Goal: Transaction & Acquisition: Purchase product/service

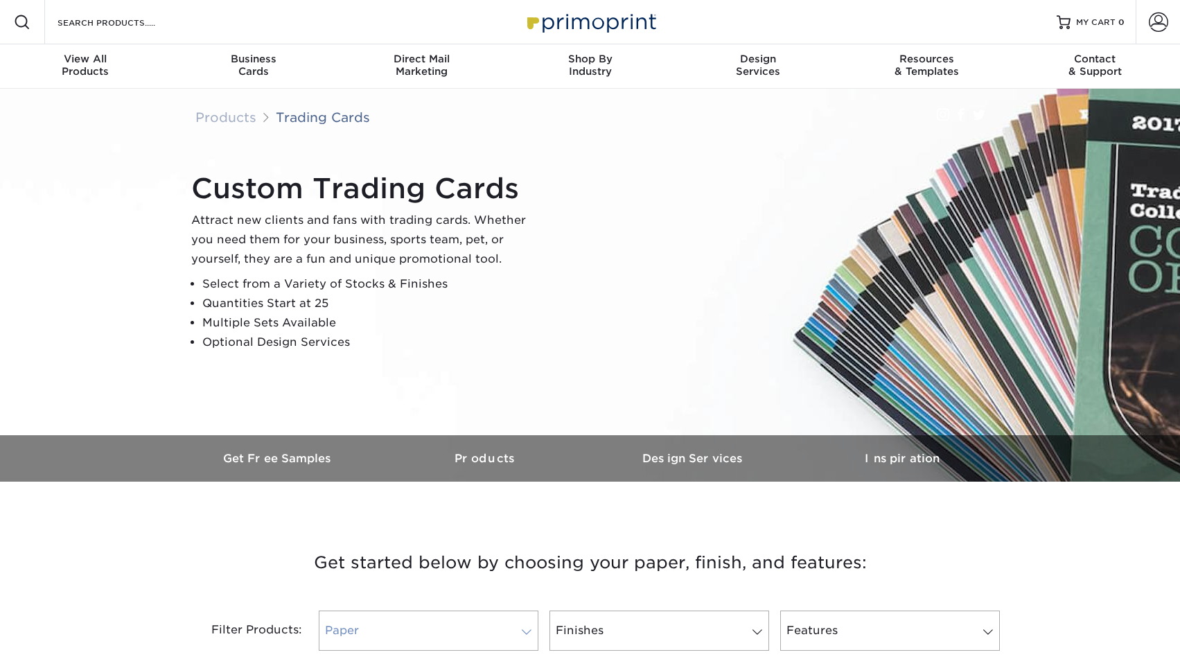
scroll to position [164, 0]
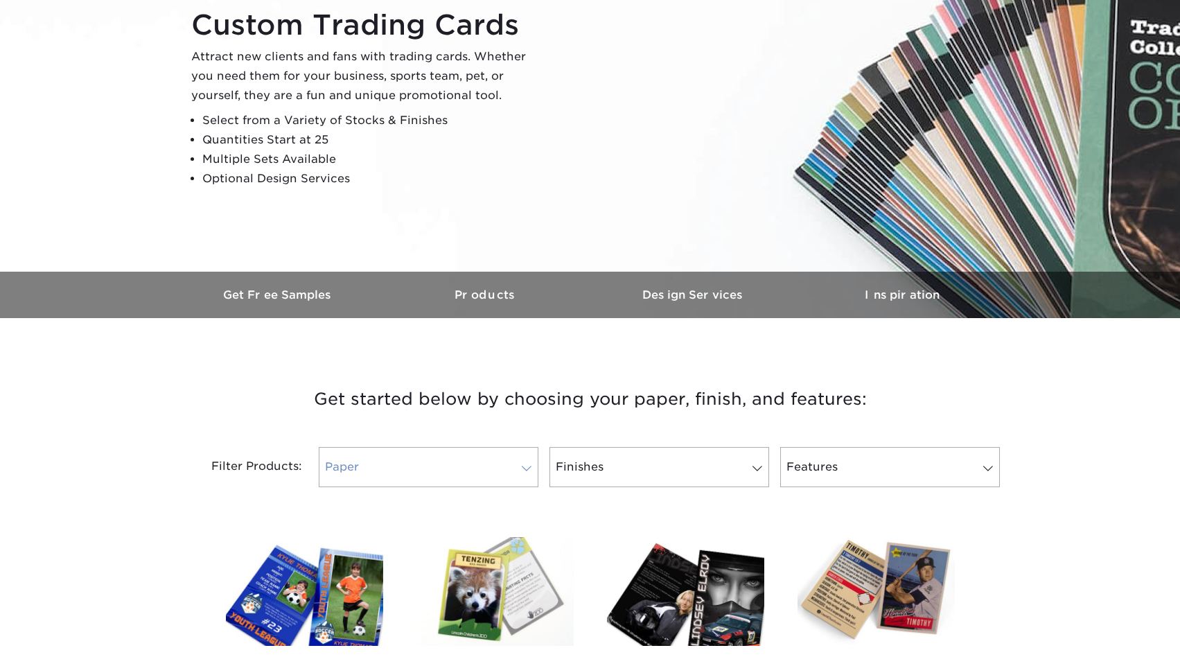
click at [386, 465] on link "Paper" at bounding box center [429, 467] width 220 height 40
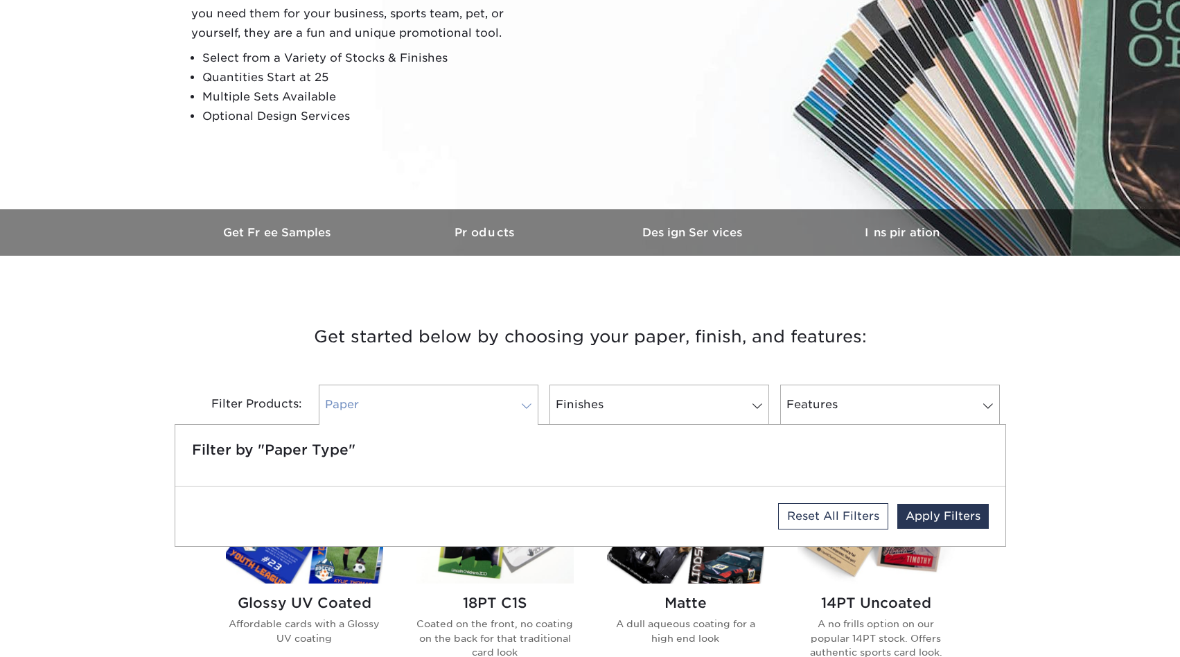
scroll to position [282, 0]
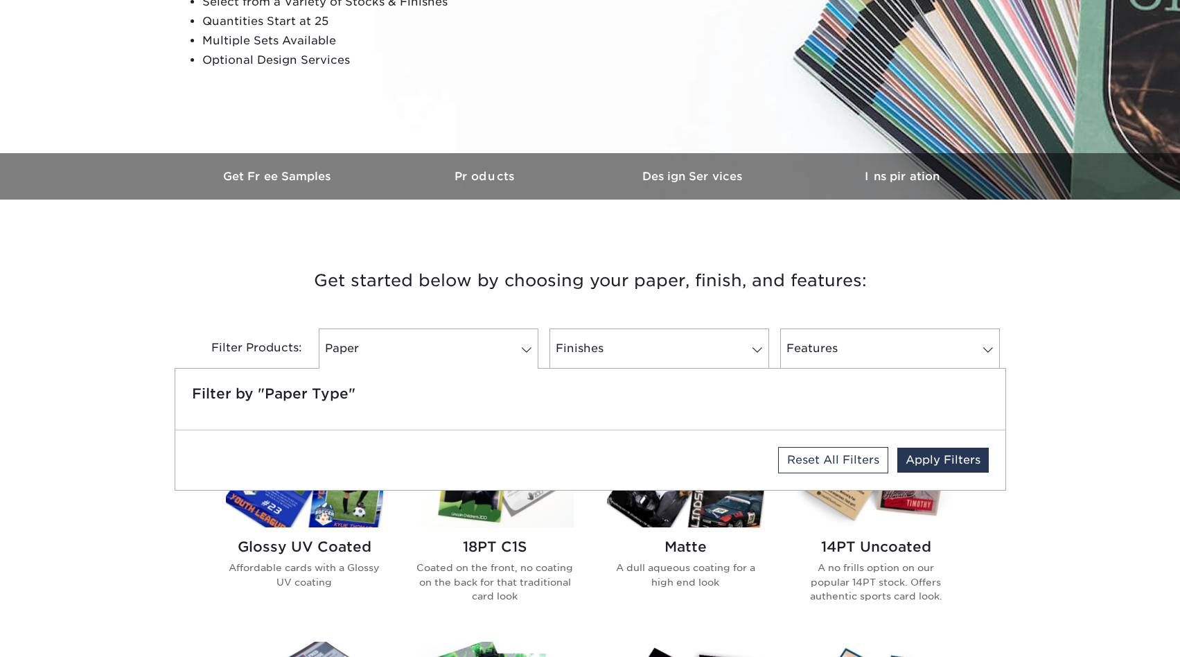
click at [571, 289] on h3 "Get started below by choosing your paper, finish, and features:" at bounding box center [590, 280] width 811 height 62
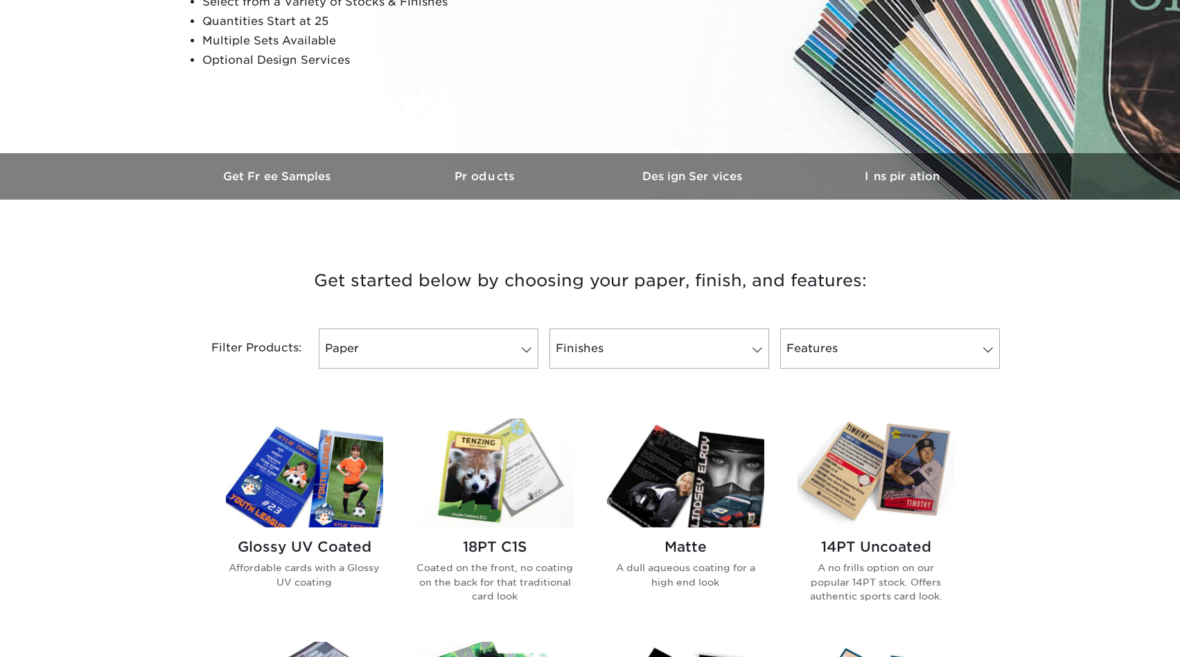
scroll to position [444, 0]
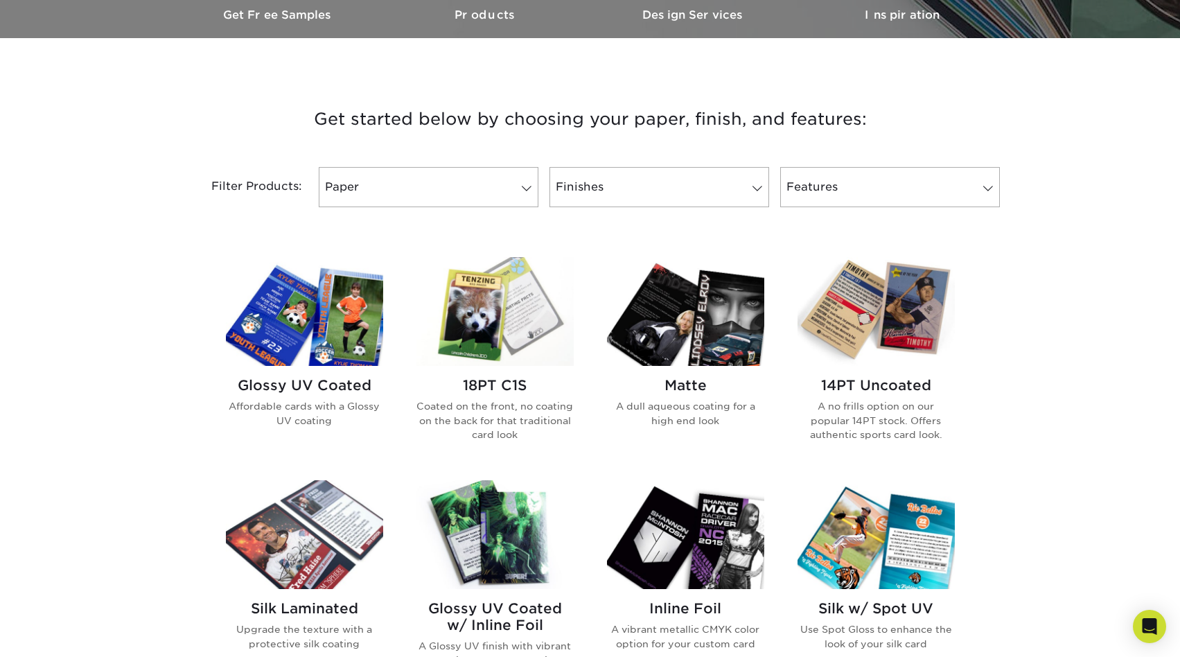
click at [706, 315] on img at bounding box center [685, 311] width 157 height 109
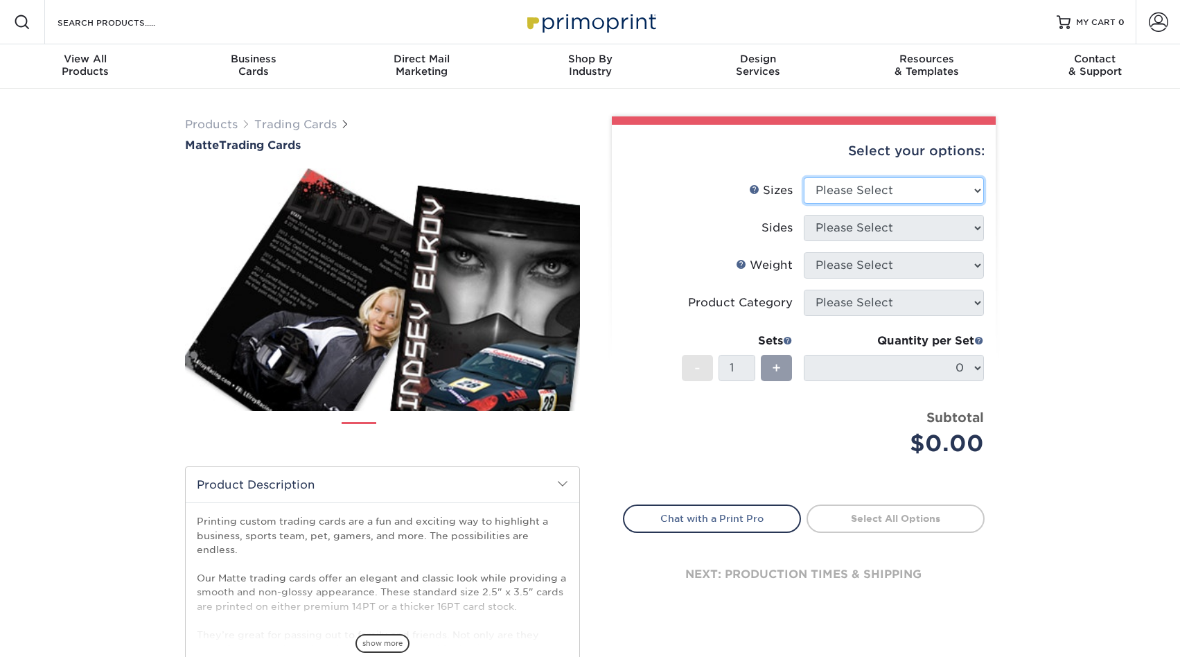
click at [897, 190] on select "Please Select 2.5" x 3.5"" at bounding box center [894, 190] width 180 height 26
select select "2.50x3.50"
click at [804, 177] on select "Please Select 2.5" x 3.5"" at bounding box center [894, 190] width 180 height 26
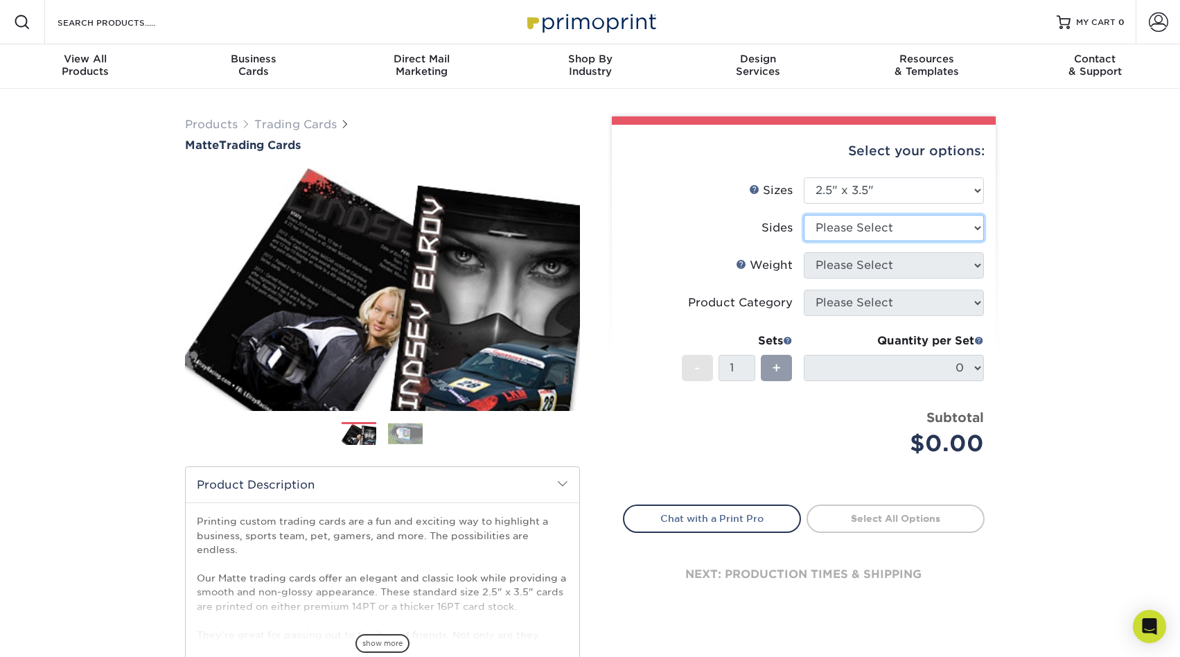
click at [909, 227] on select "Please Select Print Both Sides Print Front Only" at bounding box center [894, 228] width 180 height 26
select select "13abbda7-1d64-4f25-8bb2-c179b224825d"
click at [804, 215] on select "Please Select Print Both Sides Print Front Only" at bounding box center [894, 228] width 180 height 26
click at [924, 267] on select "Please Select 16PT 14PT" at bounding box center [894, 265] width 180 height 26
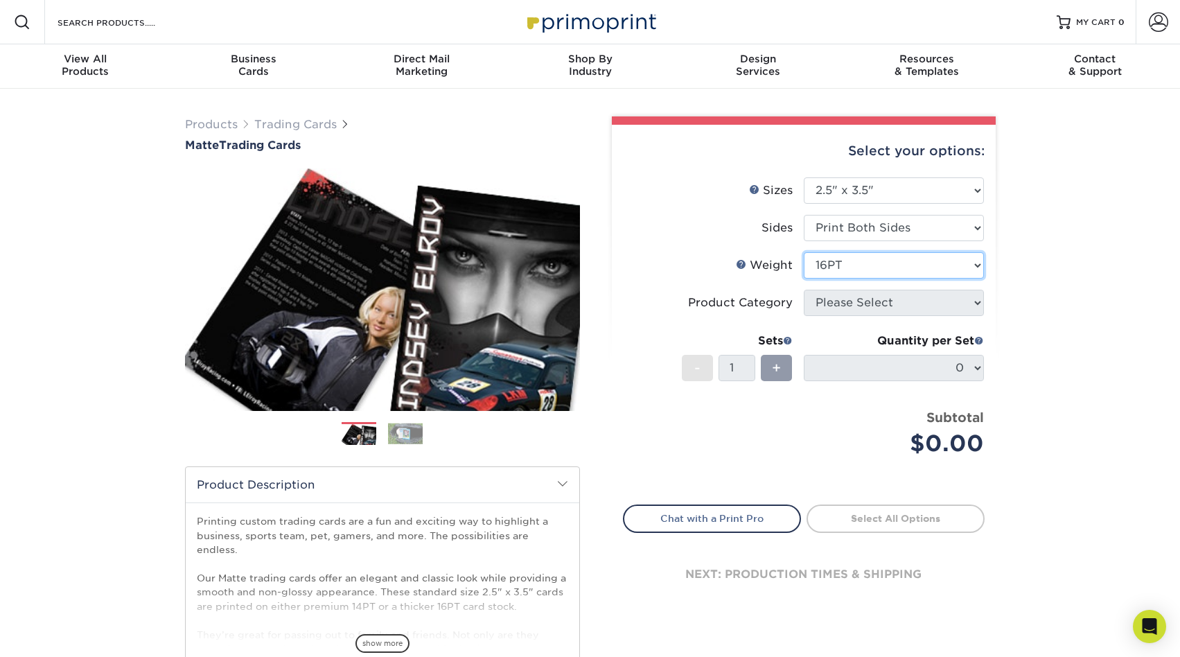
click at [804, 252] on select "Please Select 16PT 14PT" at bounding box center [894, 265] width 180 height 26
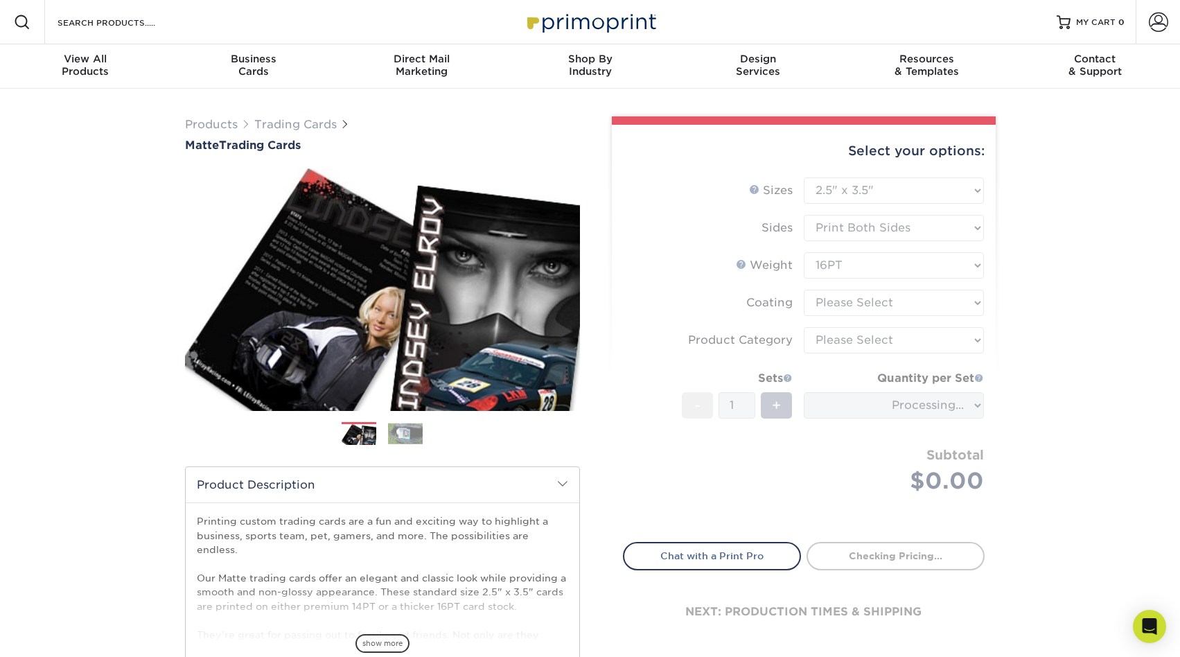
click at [915, 263] on form "Sizes Help Sizes Please Select 2.5" x 3.5" Sides Please Select 16PT - 1" at bounding box center [804, 351] width 362 height 349
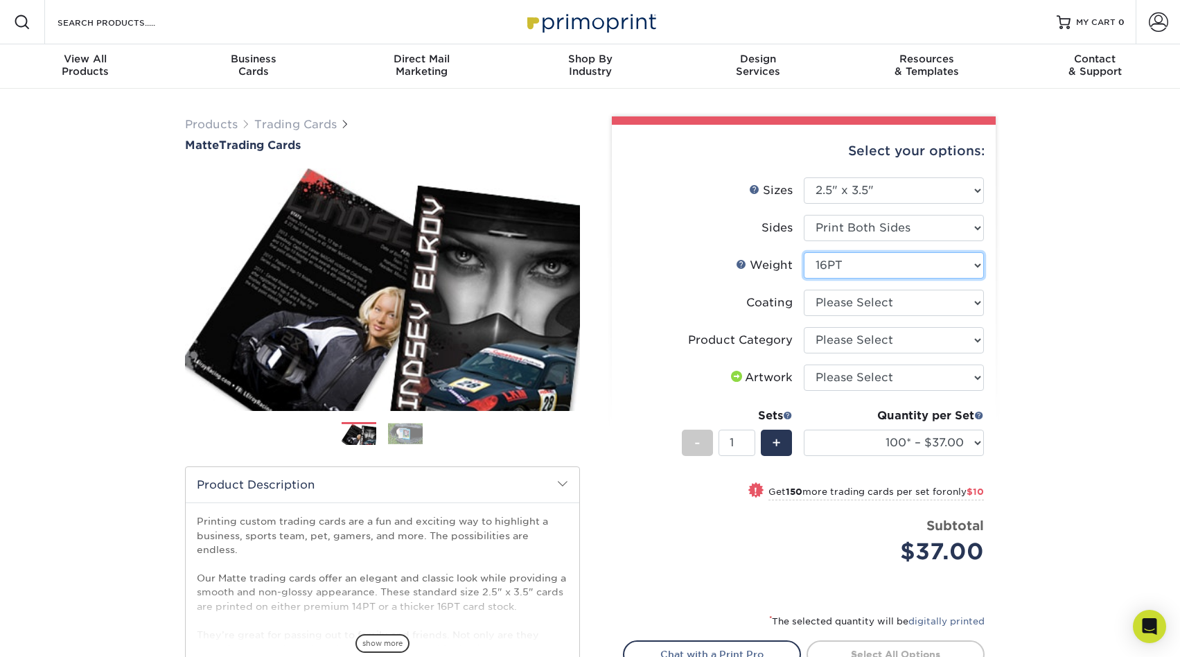
click at [925, 264] on select "Please Select 16PT 14PT" at bounding box center [894, 265] width 180 height 26
select select "14PT"
click at [804, 252] on select "Please Select 16PT 14PT" at bounding box center [894, 265] width 180 height 26
click at [942, 303] on select at bounding box center [894, 303] width 180 height 26
select select "121bb7b5-3b4d-429f-bd8d-bbf80e953313"
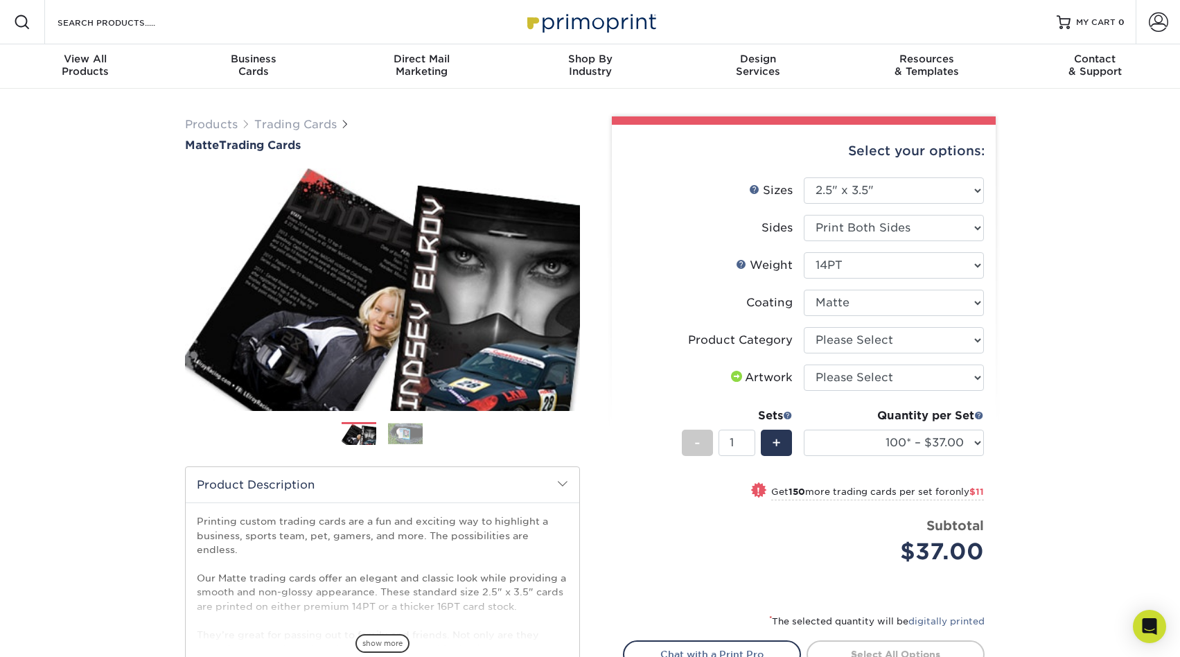
click at [804, 290] on select at bounding box center [894, 303] width 180 height 26
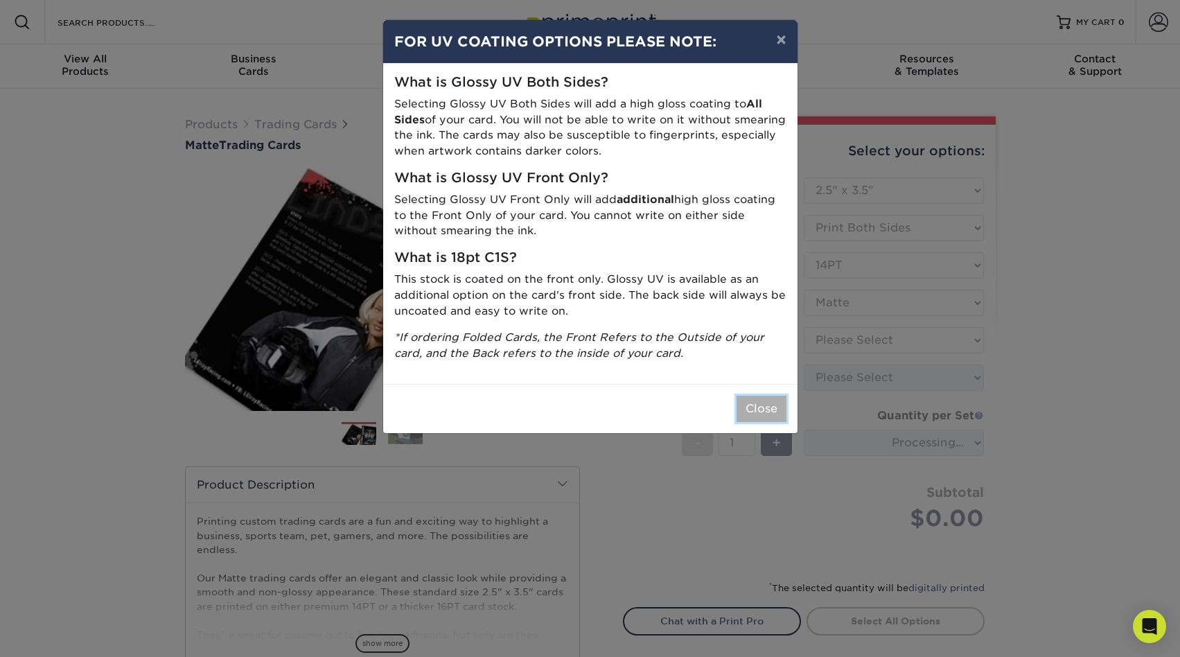
click at [764, 409] on button "Close" at bounding box center [762, 409] width 50 height 26
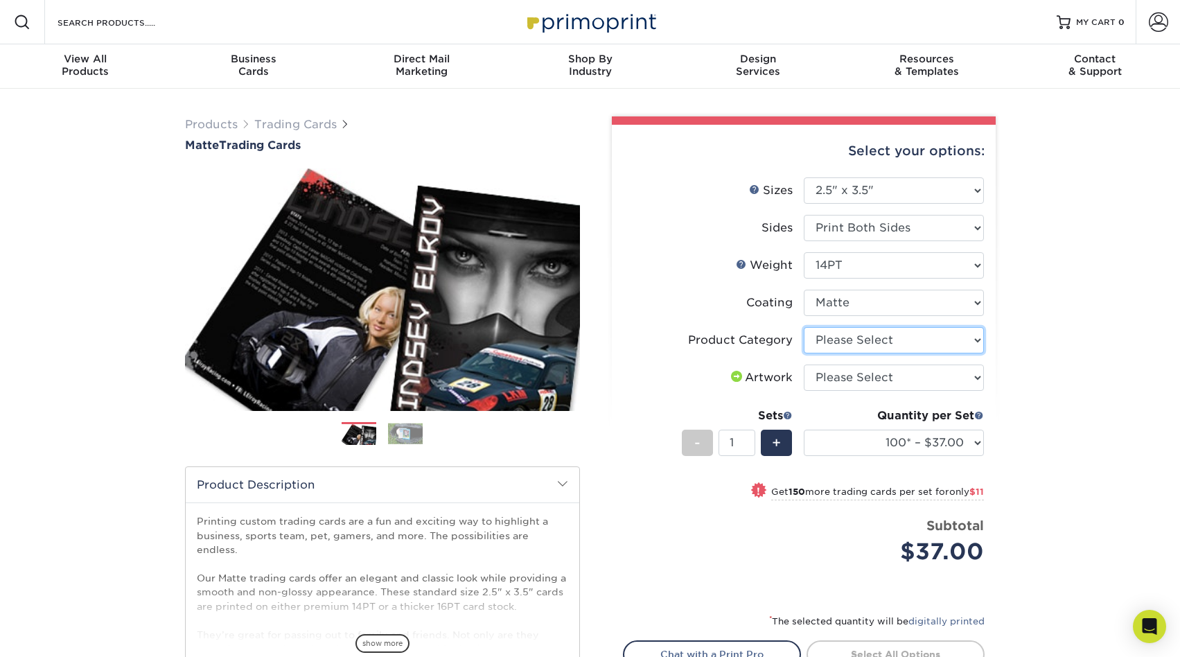
click at [931, 338] on select "Please Select Trading Cards" at bounding box center [894, 340] width 180 height 26
select select "c2f9bce9-36c2-409d-b101-c29d9d031e18"
click at [804, 327] on select "Please Select Trading Cards" at bounding box center [894, 340] width 180 height 26
click at [929, 382] on select "Please Select I will upload files I need a design - $100" at bounding box center [894, 378] width 180 height 26
select select "upload"
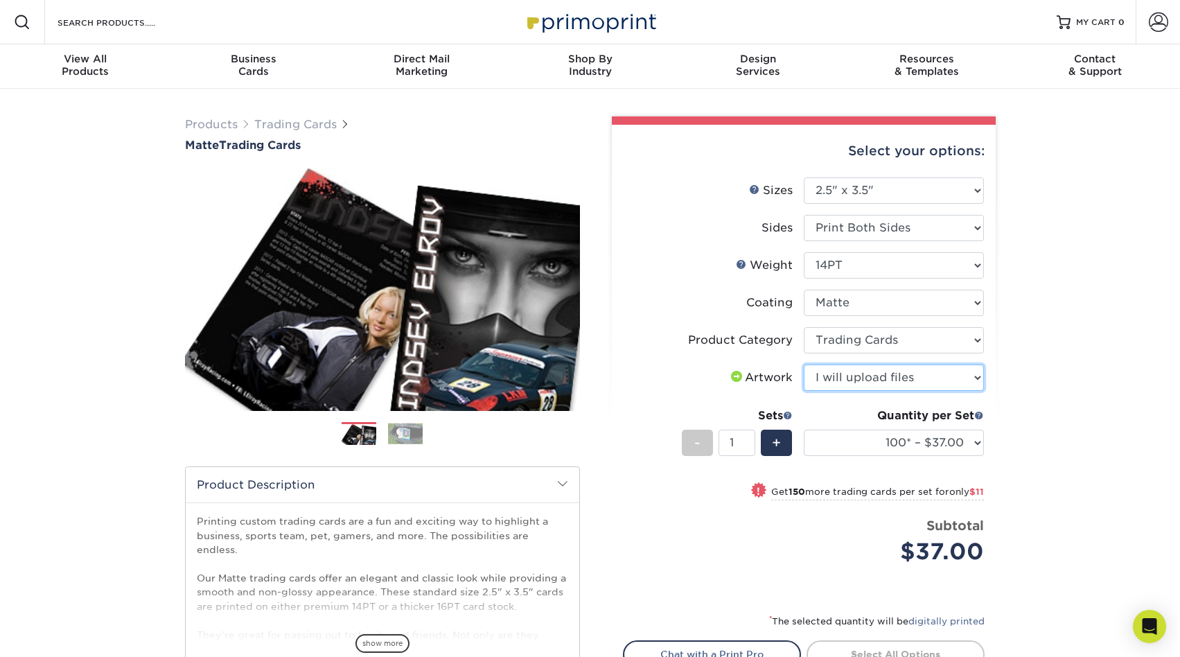
click at [804, 365] on select "Please Select I will upload files I need a design - $100" at bounding box center [894, 378] width 180 height 26
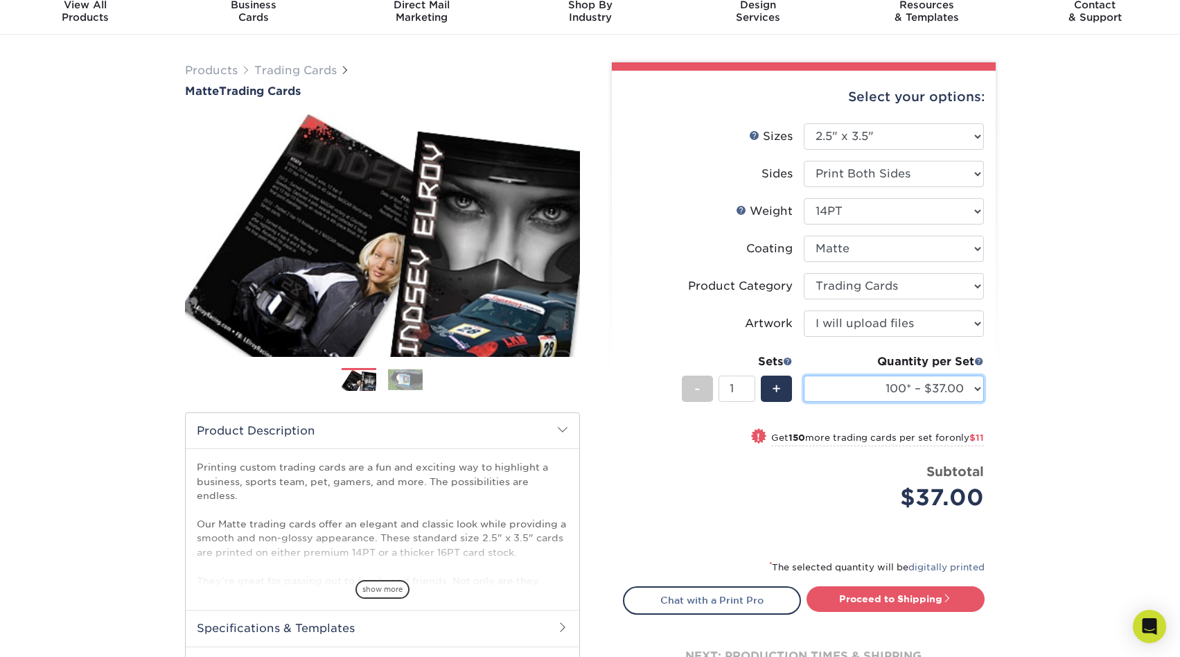
click at [972, 388] on select "100* – $37.00 250* – $48.00 500* – $59.00 1000 – $72.00 2500 – $144.00 5000 – $…" at bounding box center [894, 389] width 180 height 26
select select "1000 – $72.00"
click at [804, 376] on select "100* – $37.00 250* – $48.00 500* – $59.00 1000 – $72.00 2500 – $144.00 5000 – $…" at bounding box center [894, 389] width 180 height 26
